Goal: Task Accomplishment & Management: Use online tool/utility

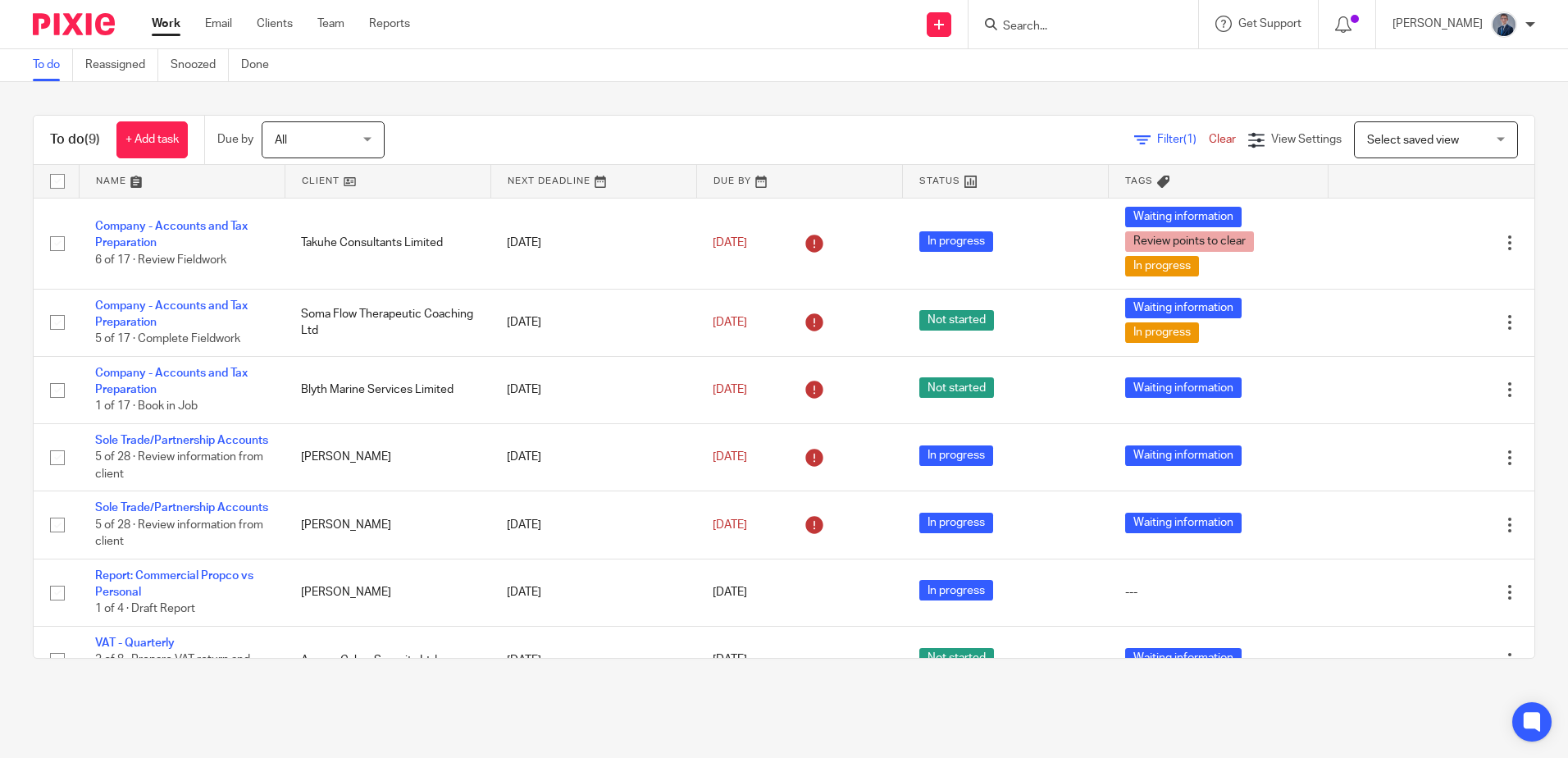
scroll to position [211, 0]
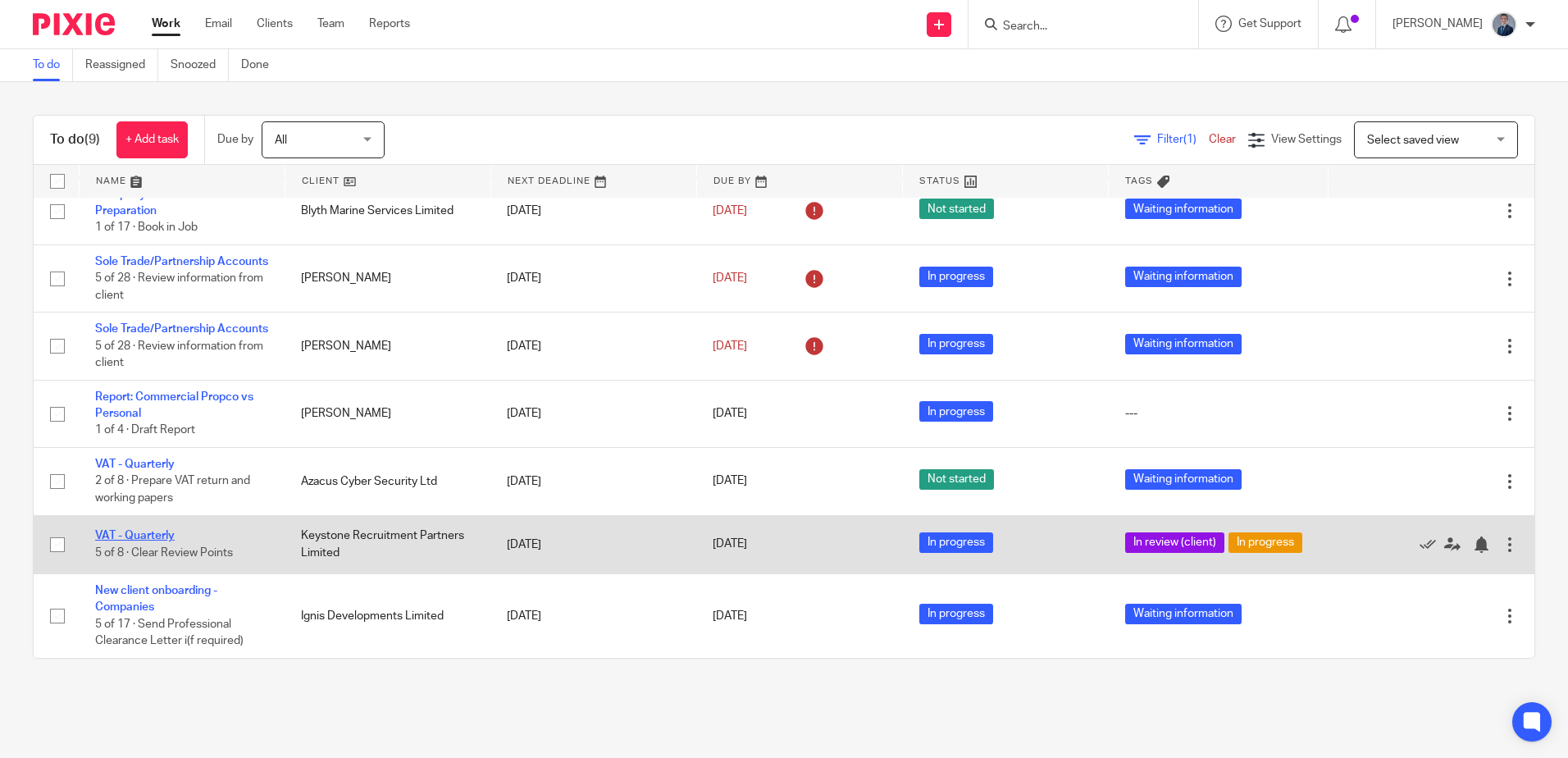
click at [141, 531] on link "VAT - Quarterly" at bounding box center [135, 535] width 80 height 12
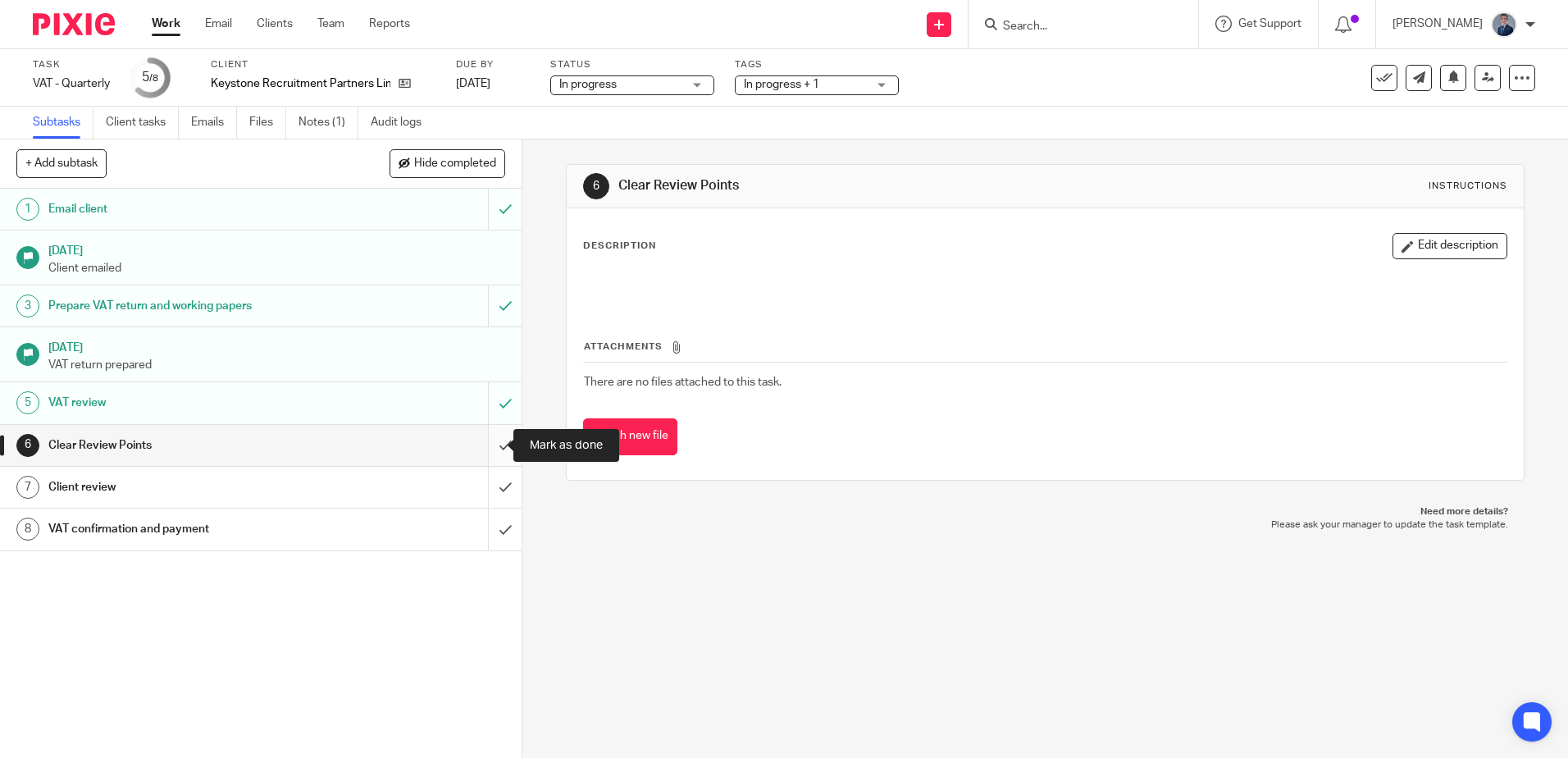
click at [490, 445] on input "submit" at bounding box center [261, 446] width 522 height 41
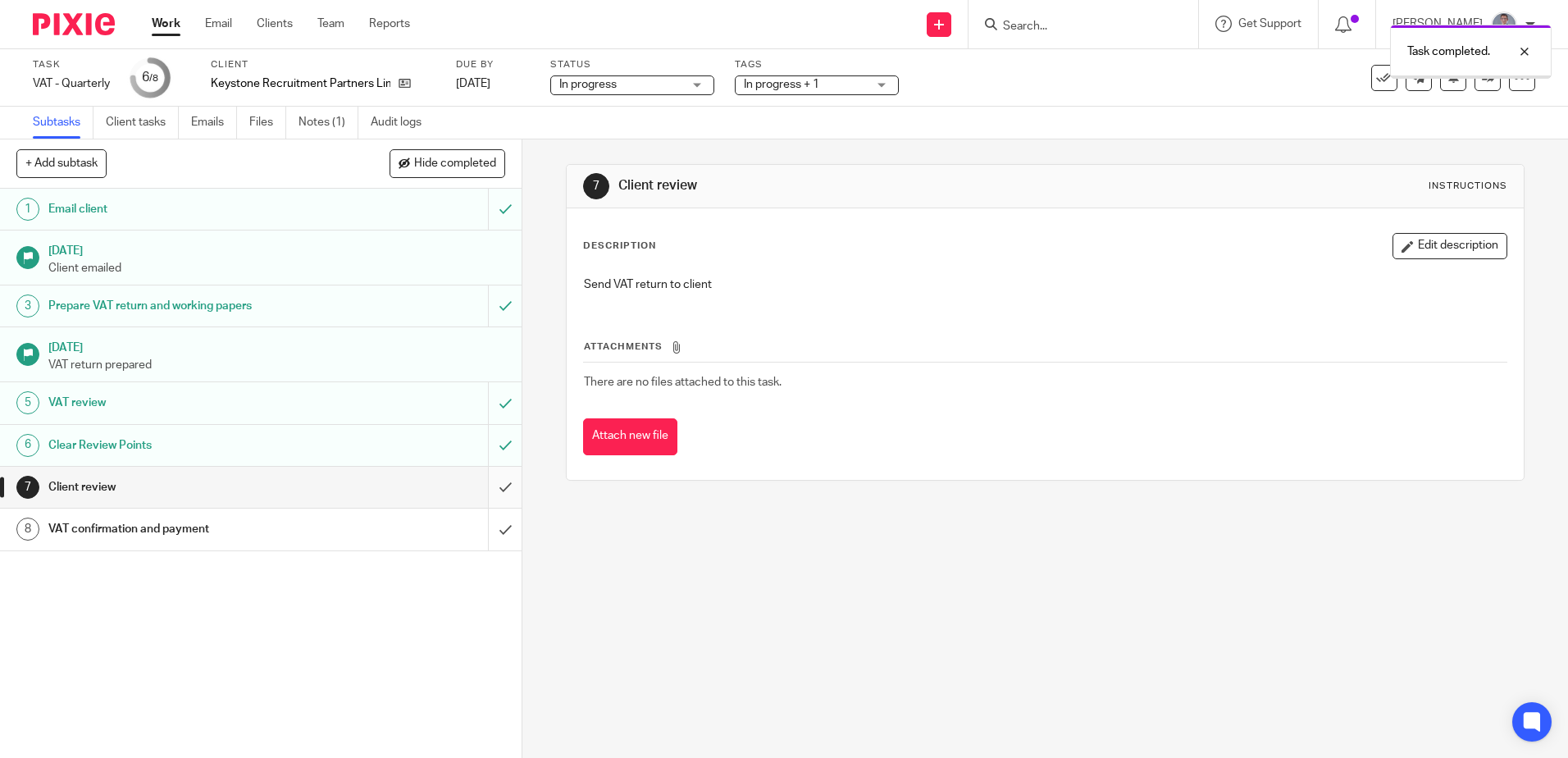
click at [485, 489] on input "submit" at bounding box center [261, 487] width 522 height 41
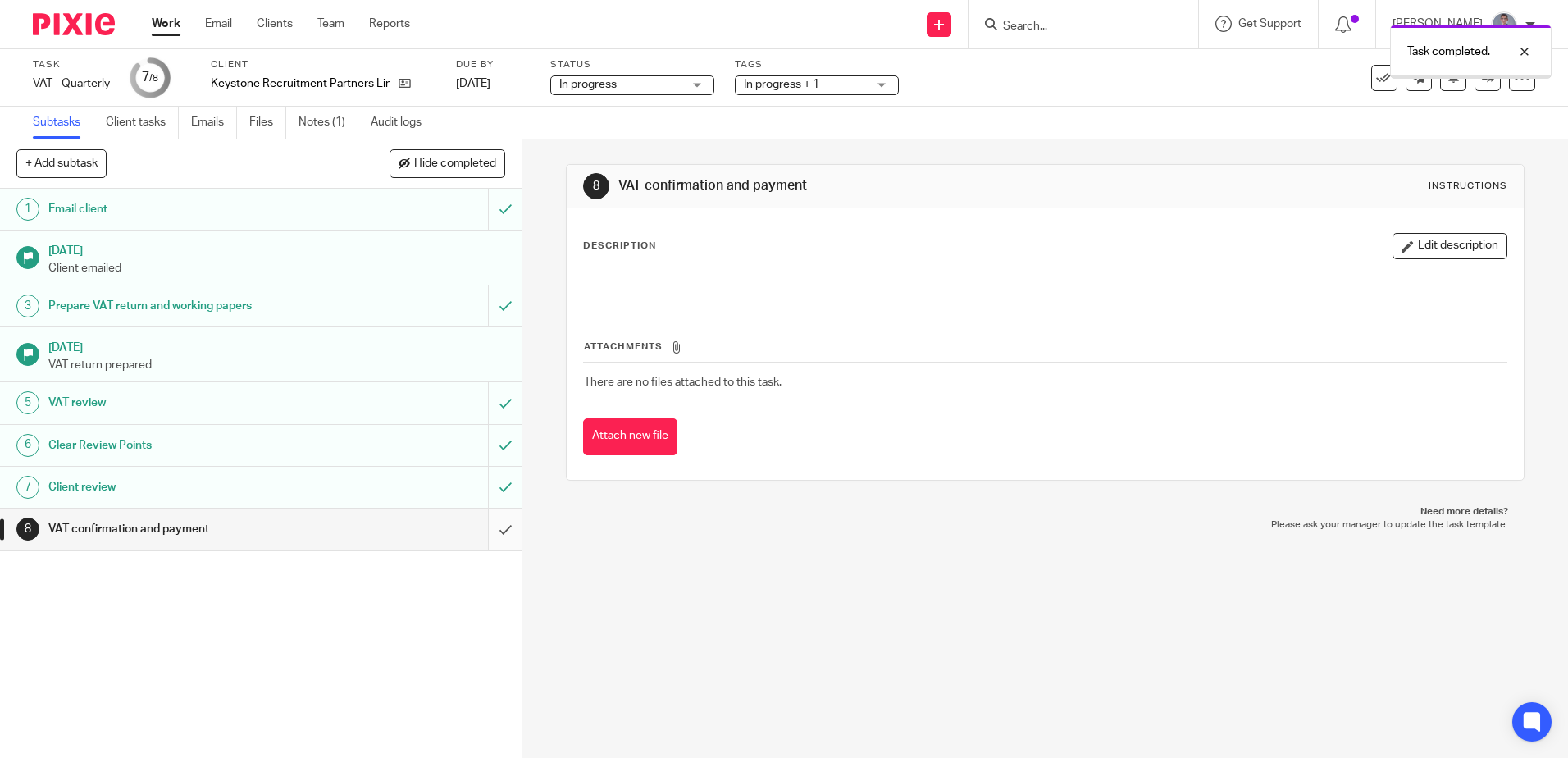
click at [492, 525] on input "submit" at bounding box center [261, 529] width 522 height 41
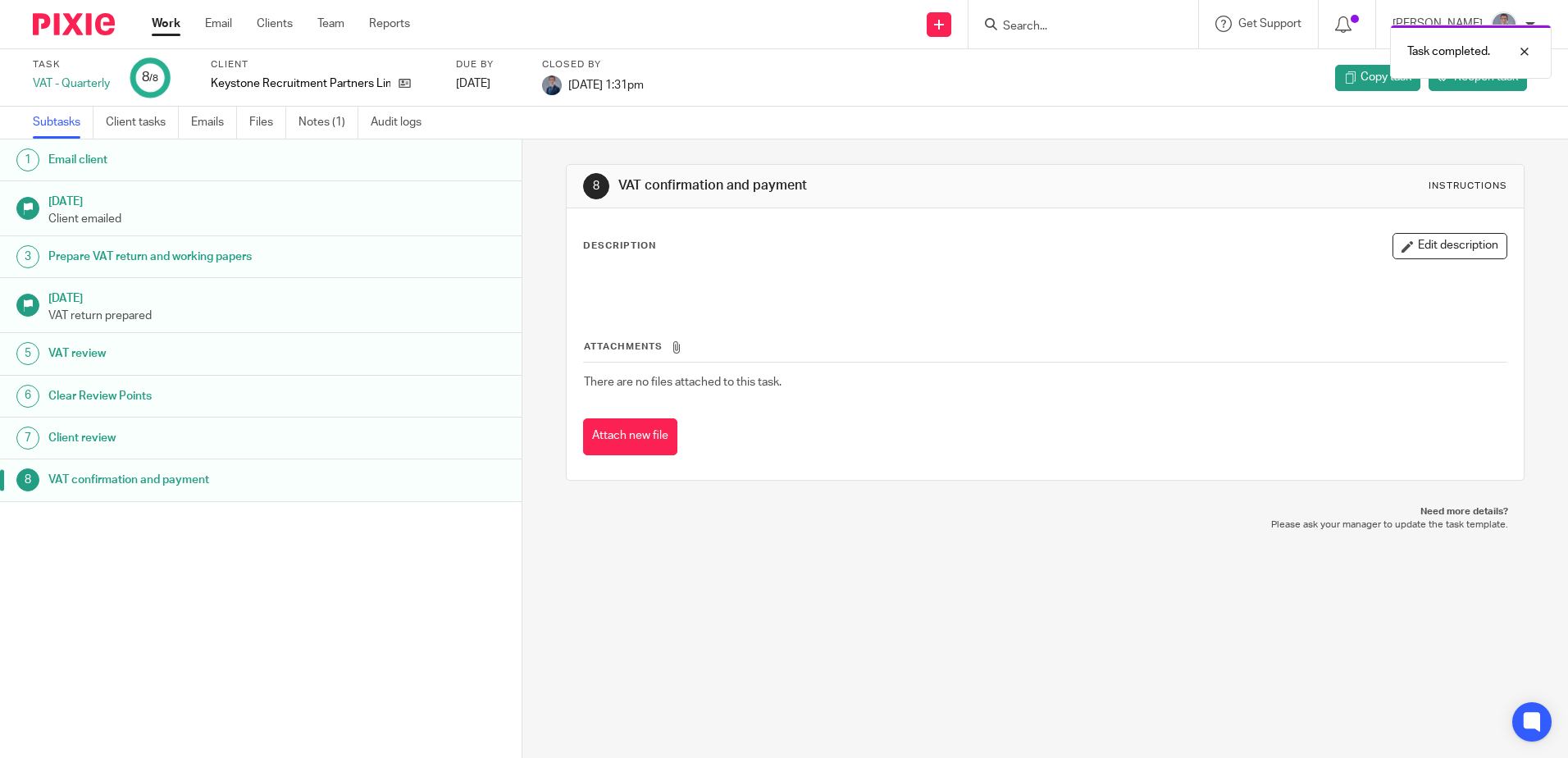
click at [173, 28] on link "Work" at bounding box center [166, 24] width 28 height 16
